Goal: Check status: Check status

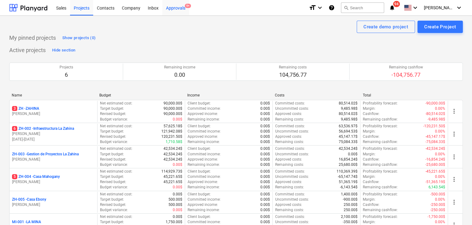
click at [174, 5] on div "Approvals 9+" at bounding box center [175, 8] width 27 height 16
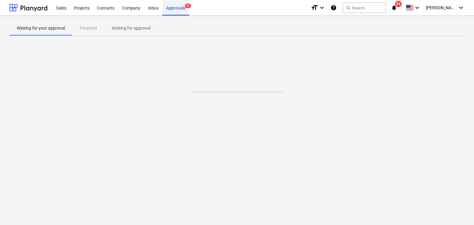
click at [175, 10] on div "Approvals 9+" at bounding box center [175, 8] width 27 height 16
click at [464, 11] on icon "keyboard_arrow_down" at bounding box center [460, 7] width 7 height 7
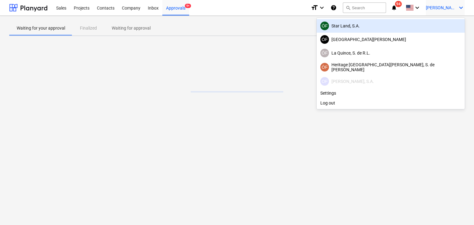
click at [19, 6] on div at bounding box center [237, 112] width 474 height 225
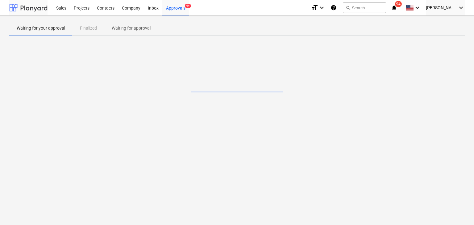
click at [25, 6] on div at bounding box center [28, 7] width 38 height 15
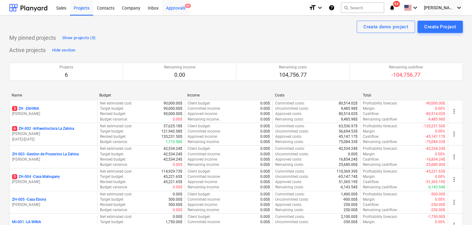
click at [170, 4] on div "Approvals 9+" at bounding box center [175, 8] width 27 height 16
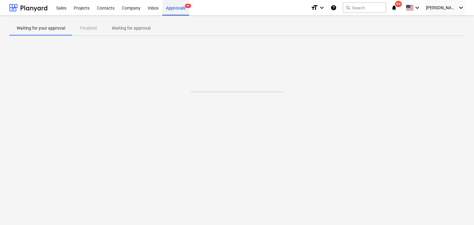
click at [173, 6] on div "Approvals 9+" at bounding box center [175, 8] width 27 height 16
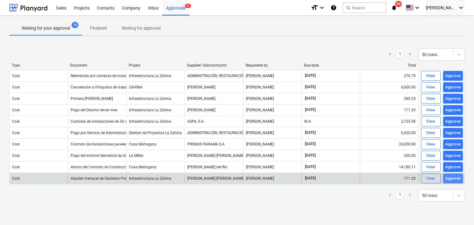
click at [455, 179] on div "Approve" at bounding box center [453, 178] width 16 height 7
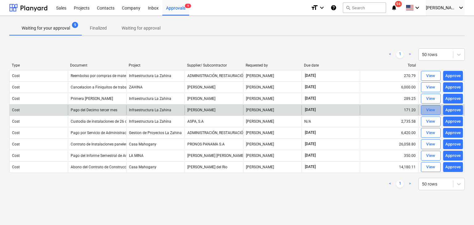
click at [428, 109] on div "View" at bounding box center [430, 110] width 9 height 7
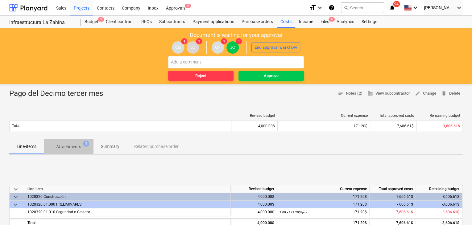
click at [75, 147] on p "Attachments" at bounding box center [68, 147] width 25 height 6
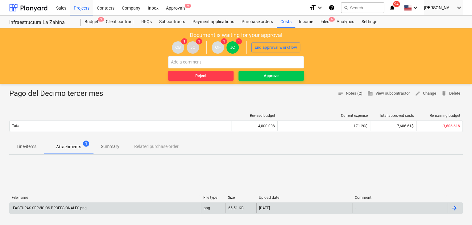
click at [183, 211] on div "FACTURAS SERVICIOS PROFESIONALES.png" at bounding box center [105, 208] width 191 height 10
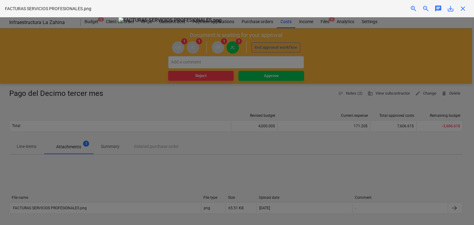
click at [383, 86] on div at bounding box center [237, 121] width 474 height 208
click at [388, 168] on div at bounding box center [237, 121] width 474 height 208
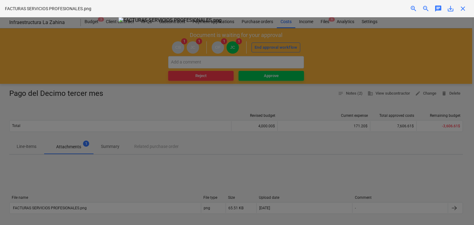
scroll to position [0, 0]
click at [68, 76] on div at bounding box center [237, 121] width 474 height 208
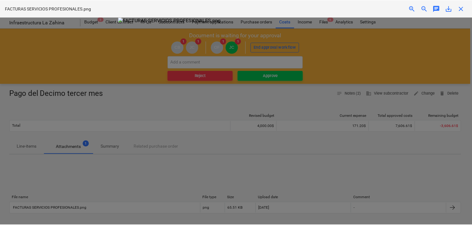
scroll to position [97, 0]
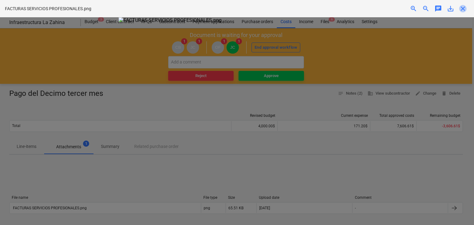
click at [466, 10] on span "close" at bounding box center [462, 8] width 7 height 7
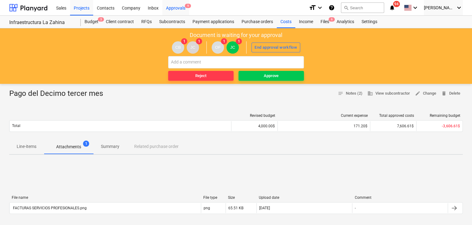
click at [172, 4] on div "Approvals 9" at bounding box center [175, 8] width 27 height 16
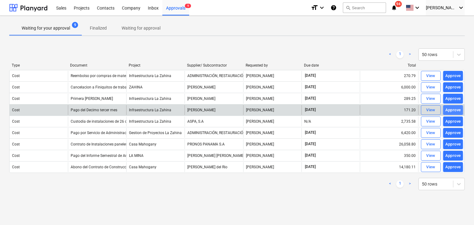
click at [448, 110] on div "Approve" at bounding box center [453, 110] width 16 height 7
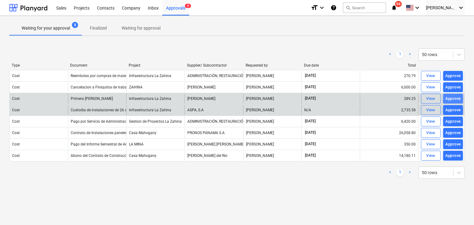
click at [448, 98] on div "Approve" at bounding box center [453, 98] width 16 height 7
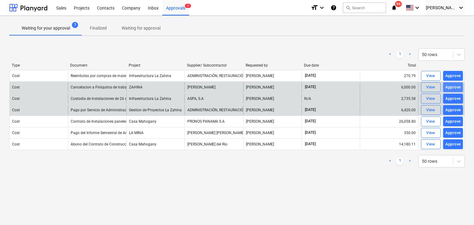
click at [455, 87] on div "Approve" at bounding box center [453, 87] width 16 height 7
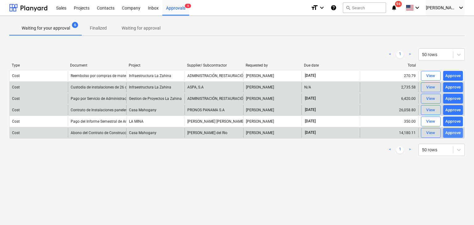
click at [455, 134] on div "Approve" at bounding box center [453, 133] width 16 height 7
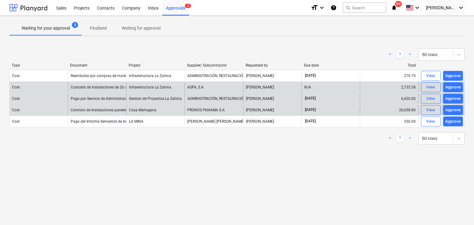
click at [34, 11] on div at bounding box center [28, 7] width 38 height 15
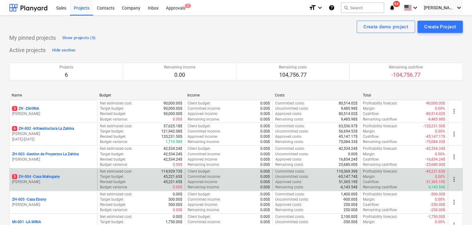
click at [41, 176] on p "5 ZH-004 - Casa Mahogany" at bounding box center [36, 176] width 48 height 5
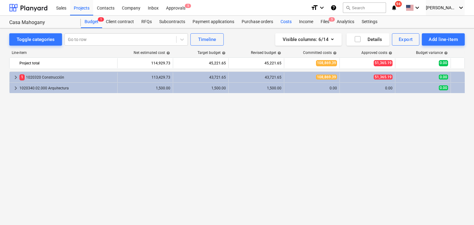
click at [286, 23] on div "Costs" at bounding box center [286, 22] width 19 height 12
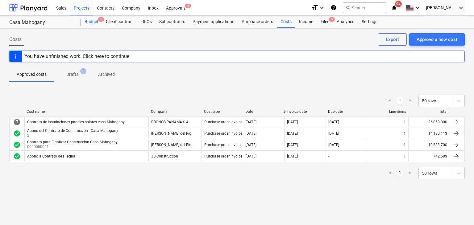
click at [90, 25] on div "Budget 1" at bounding box center [91, 22] width 21 height 12
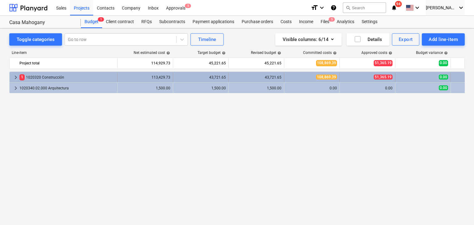
click at [15, 79] on span "keyboard_arrow_right" at bounding box center [15, 77] width 7 height 7
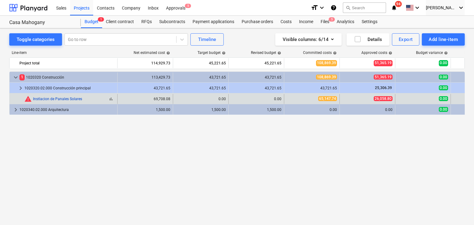
click at [55, 98] on link "Instlacion de Panales Solares" at bounding box center [57, 99] width 49 height 4
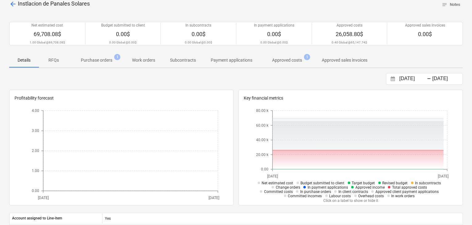
scroll to position [35, 0]
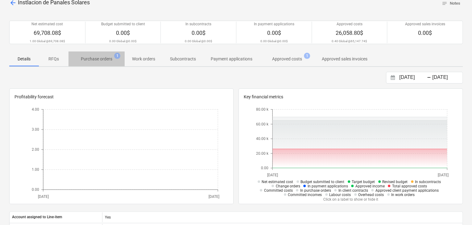
click at [89, 53] on span "Purchase orders 1" at bounding box center [96, 58] width 56 height 11
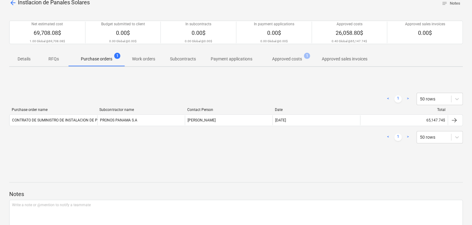
click at [292, 63] on span "Approved costs 1" at bounding box center [287, 58] width 55 height 11
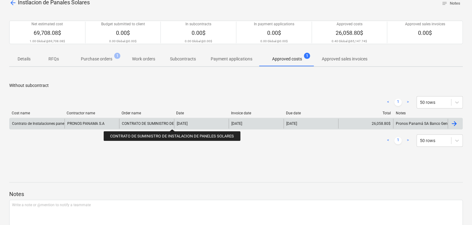
click at [173, 124] on div "CONTRATO DE SUMINISTRO DE INSTALACION DE PANELES SOLARES" at bounding box center [179, 124] width 115 height 4
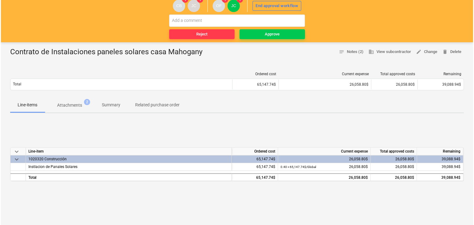
scroll to position [42, 0]
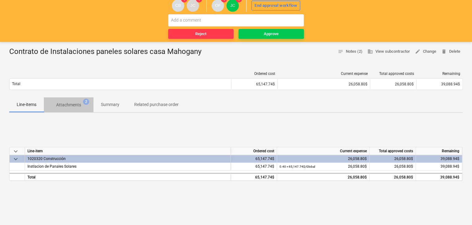
click at [63, 107] on p "Attachments" at bounding box center [68, 105] width 25 height 6
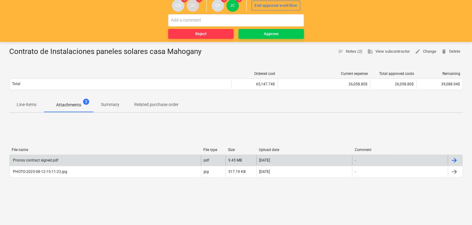
click at [88, 163] on div "Pronos contract signed.pdf" at bounding box center [105, 160] width 191 height 10
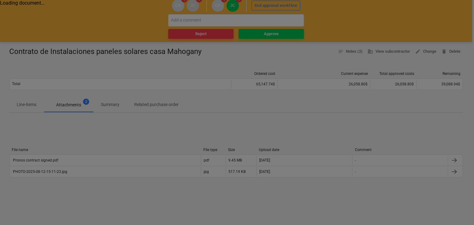
click at [111, 173] on div at bounding box center [237, 112] width 474 height 225
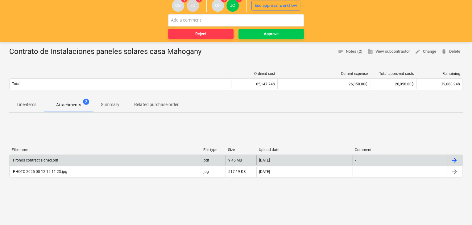
click at [111, 164] on div "Pronos contract signed.pdf" at bounding box center [105, 160] width 191 height 10
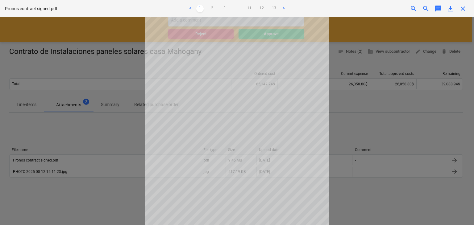
scroll to position [53, 0]
click at [359, 130] on div at bounding box center [237, 121] width 474 height 208
click at [210, 8] on link "2" at bounding box center [212, 8] width 7 height 7
click at [224, 7] on link "3" at bounding box center [224, 8] width 7 height 7
click at [464, 10] on span "close" at bounding box center [462, 8] width 7 height 7
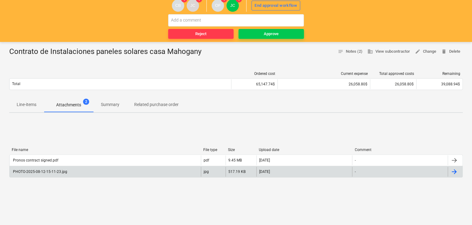
click at [307, 170] on div "[DATE]" at bounding box center [304, 172] width 96 height 10
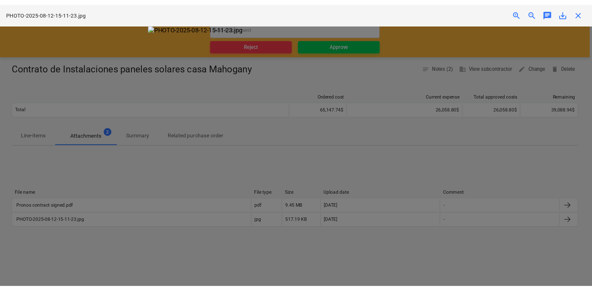
scroll to position [0, 0]
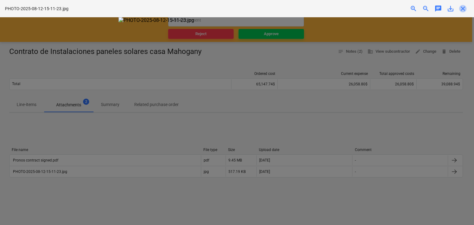
click at [464, 5] on span "close" at bounding box center [462, 8] width 7 height 7
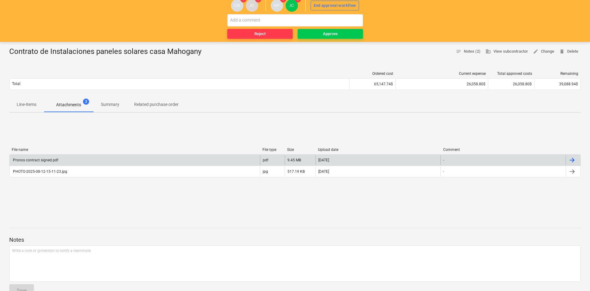
click at [52, 158] on div "Pronos contract signed.pdf" at bounding box center [35, 160] width 46 height 4
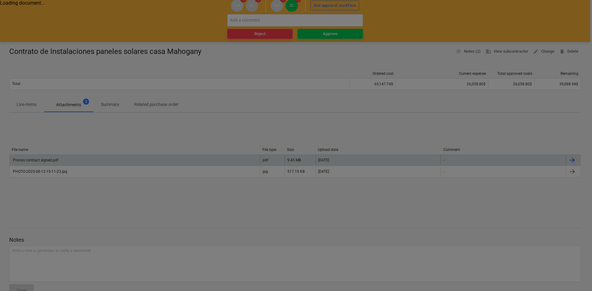
click at [159, 170] on div at bounding box center [296, 145] width 592 height 291
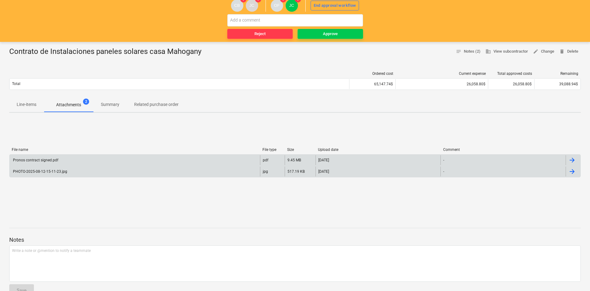
click at [128, 173] on div "PHOTO-2025-08-12-15-11-23.jpg" at bounding box center [135, 172] width 250 height 10
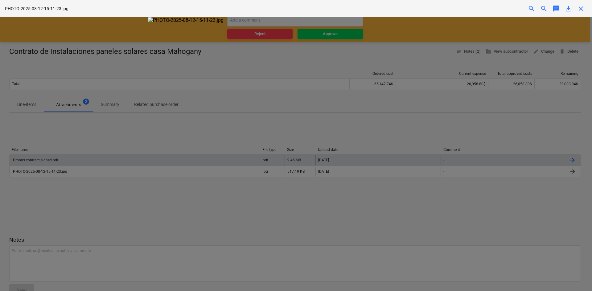
click at [173, 204] on div at bounding box center [296, 154] width 592 height 274
click at [122, 127] on div at bounding box center [296, 154] width 592 height 274
click at [19, 108] on div at bounding box center [296, 154] width 592 height 274
click at [34, 103] on div at bounding box center [296, 154] width 592 height 274
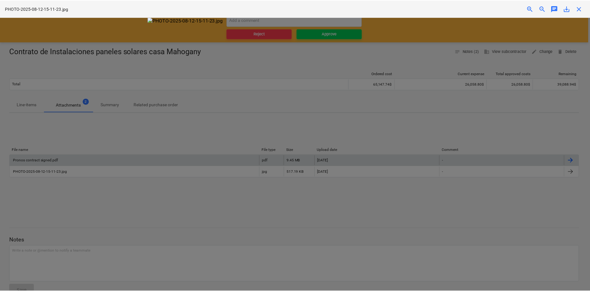
scroll to position [27, 0]
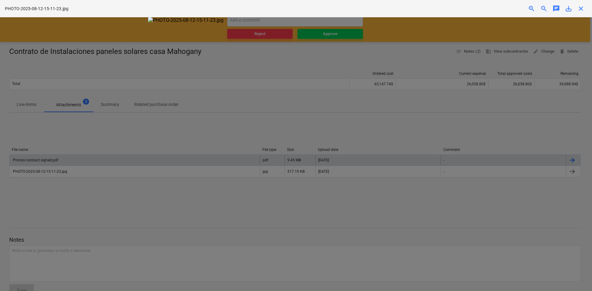
click at [473, 113] on div at bounding box center [296, 154] width 592 height 274
click at [473, 105] on div at bounding box center [296, 154] width 592 height 274
